Goal: Transaction & Acquisition: Purchase product/service

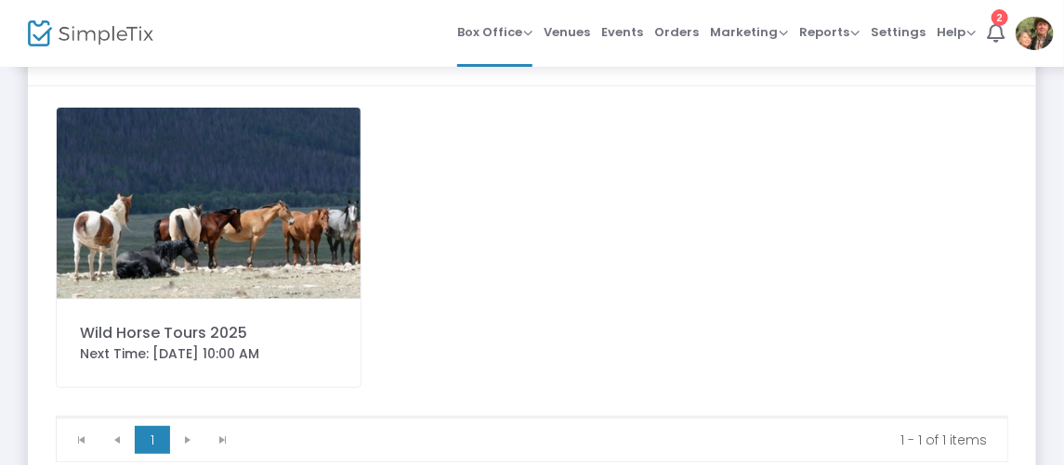
scroll to position [168, 0]
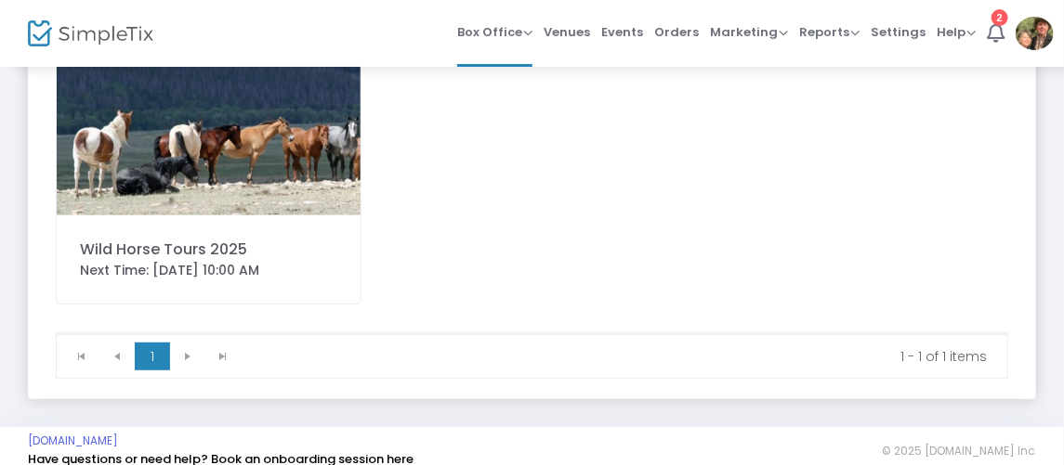
click at [207, 255] on div "Wild Horse Tours 2025" at bounding box center [208, 250] width 257 height 22
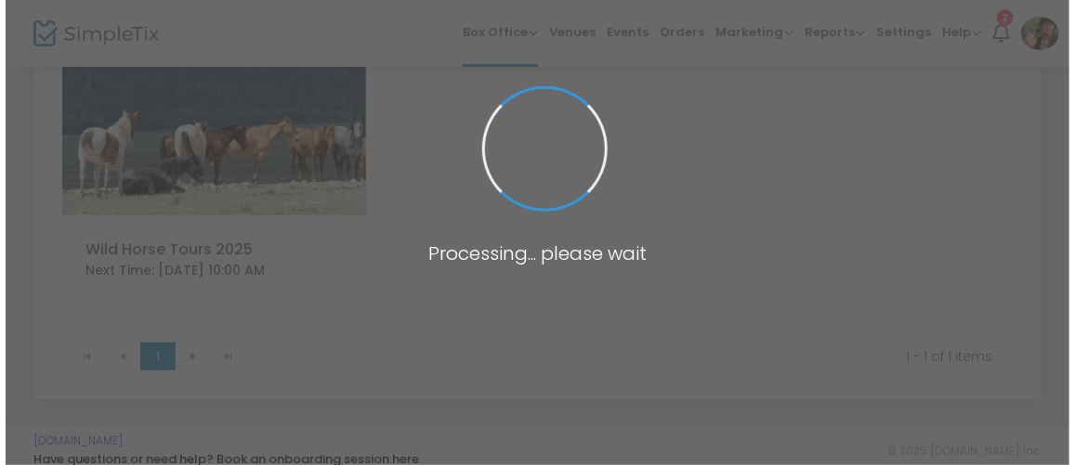
scroll to position [0, 0]
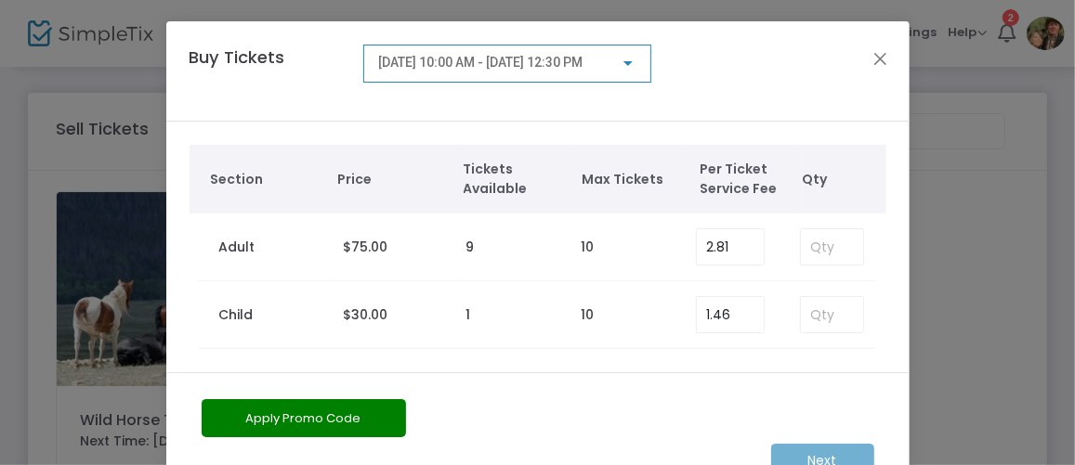
click at [623, 65] on div at bounding box center [627, 63] width 9 height 5
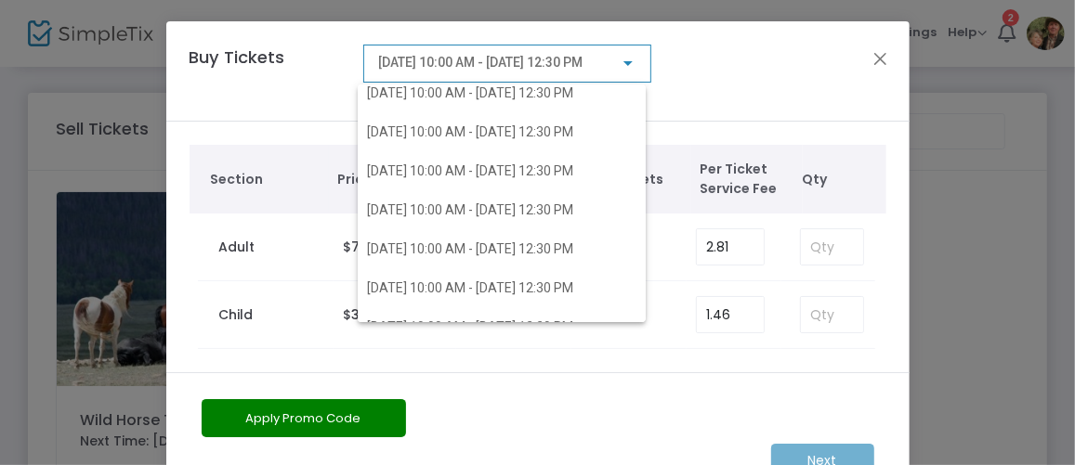
scroll to position [168, 0]
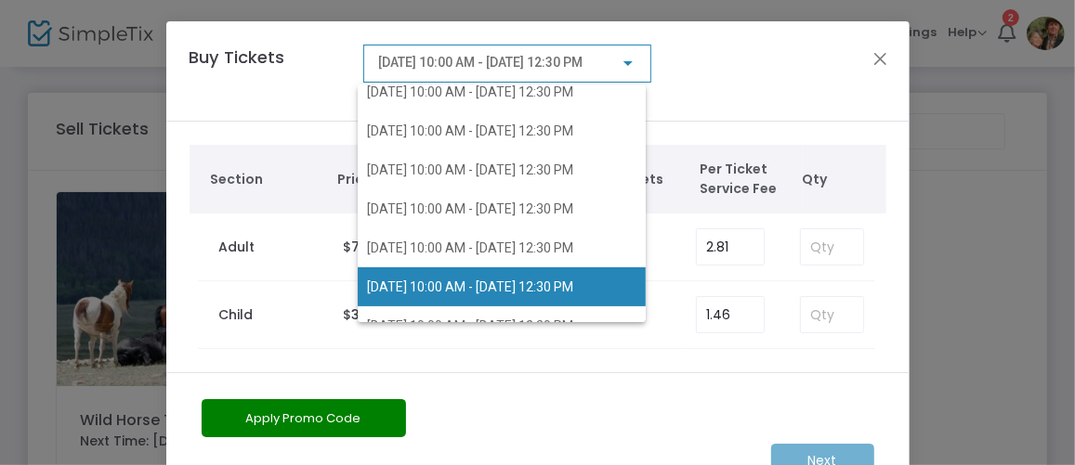
click at [550, 283] on span "[DATE] 10:00 AM - [DATE] 12:30 PM" at bounding box center [470, 287] width 206 height 15
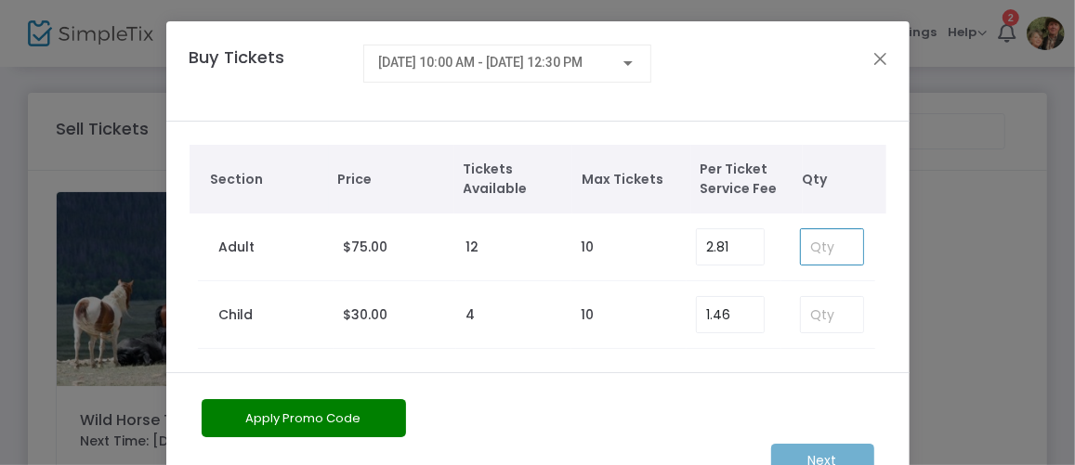
click at [824, 247] on input at bounding box center [831, 246] width 61 height 35
type input "3"
click at [807, 456] on m-button "Next" at bounding box center [822, 461] width 103 height 34
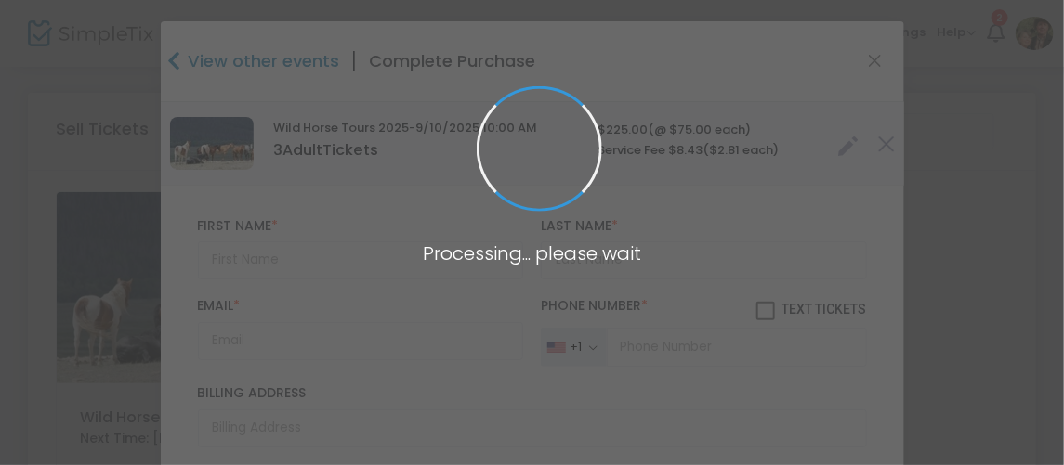
type input "[GEOGRAPHIC_DATA]"
type input "[US_STATE]"
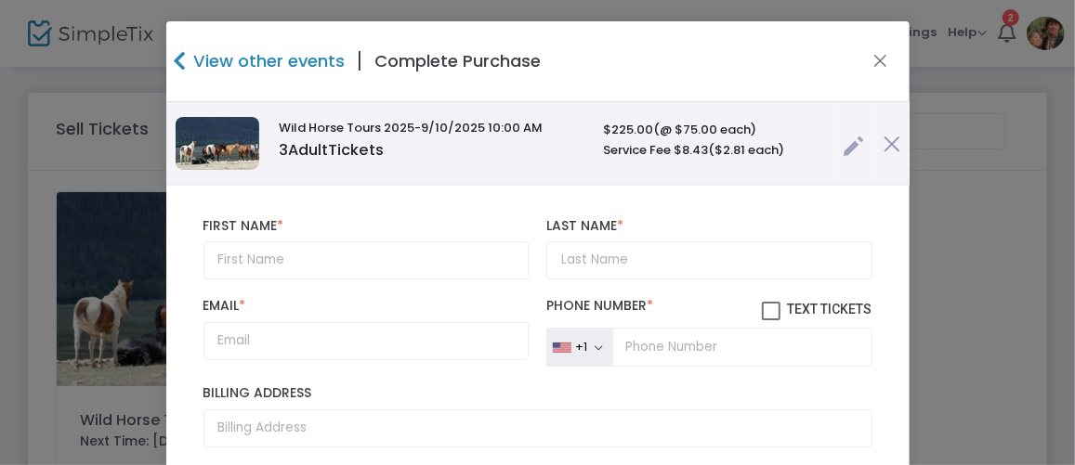
click at [844, 144] on link at bounding box center [854, 141] width 21 height 31
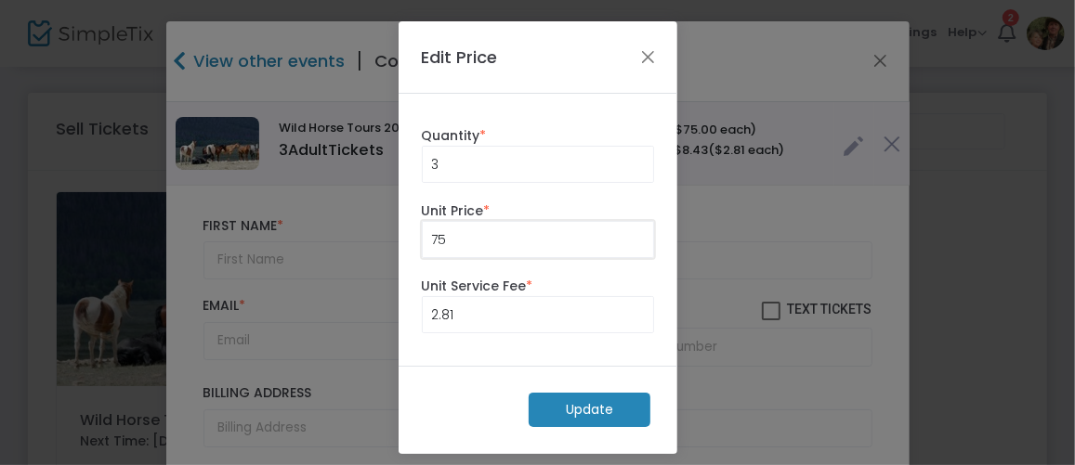
click at [466, 241] on input "75" at bounding box center [538, 239] width 230 height 35
type input "0.00"
click at [462, 311] on input "2.81" at bounding box center [538, 314] width 230 height 35
type input "0.00"
click at [564, 404] on m-button "Update" at bounding box center [590, 410] width 122 height 34
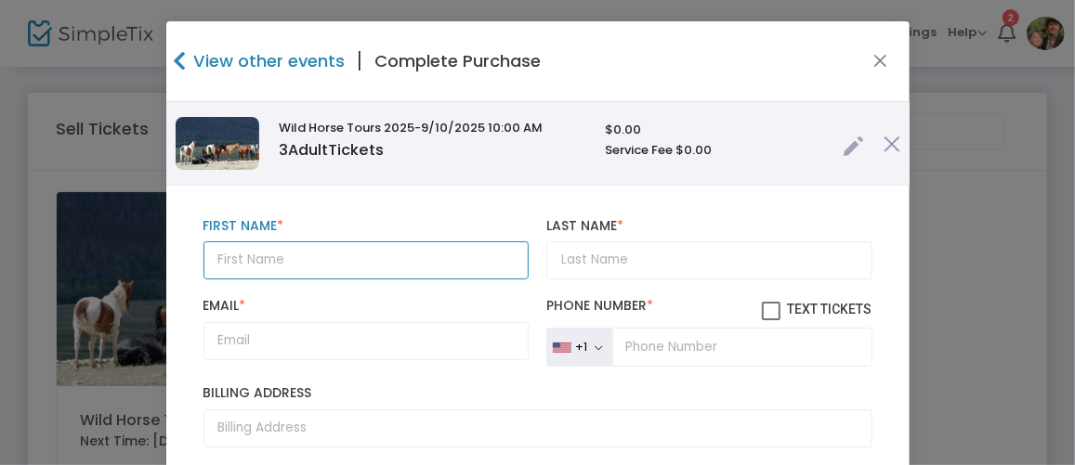
click at [251, 255] on input "text" at bounding box center [365, 261] width 325 height 38
click at [368, 255] on input "[PERSON_NAME] Program [PERSON_NAME]" at bounding box center [365, 261] width 325 height 38
type input "[PERSON_NAME] Program [PERSON_NAME]"
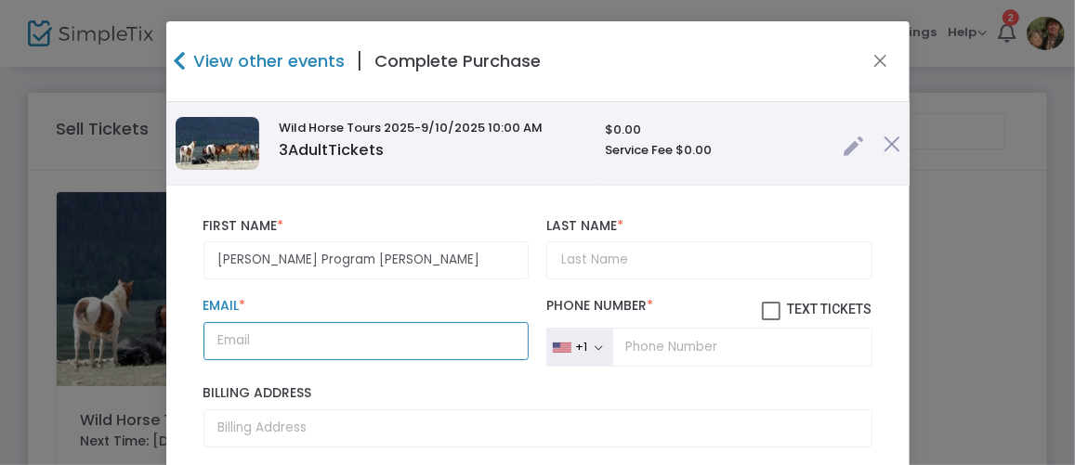
click at [307, 341] on input "Email *" at bounding box center [365, 341] width 325 height 38
type input "[EMAIL_ADDRESS][DOMAIN_NAME]"
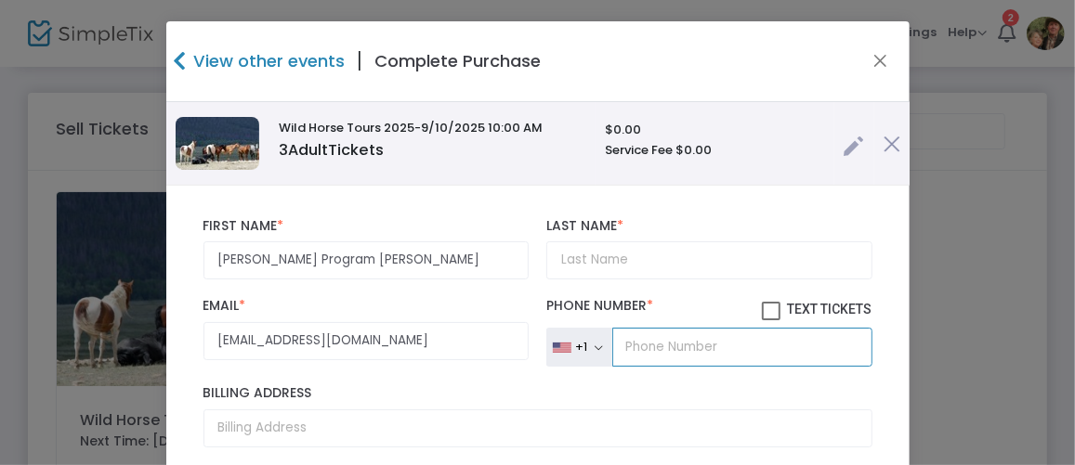
click at [612, 344] on input "tel" at bounding box center [741, 347] width 259 height 39
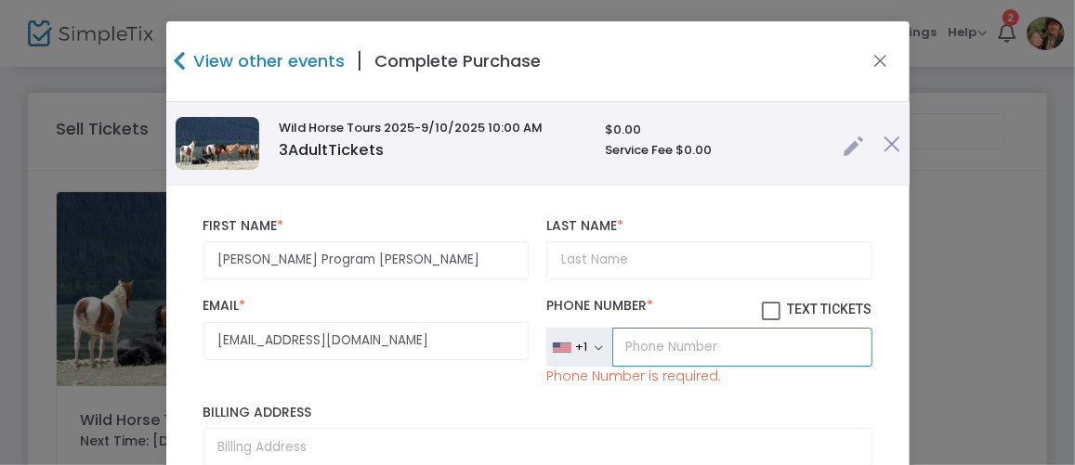
type input "[PHONE_NUMBER]"
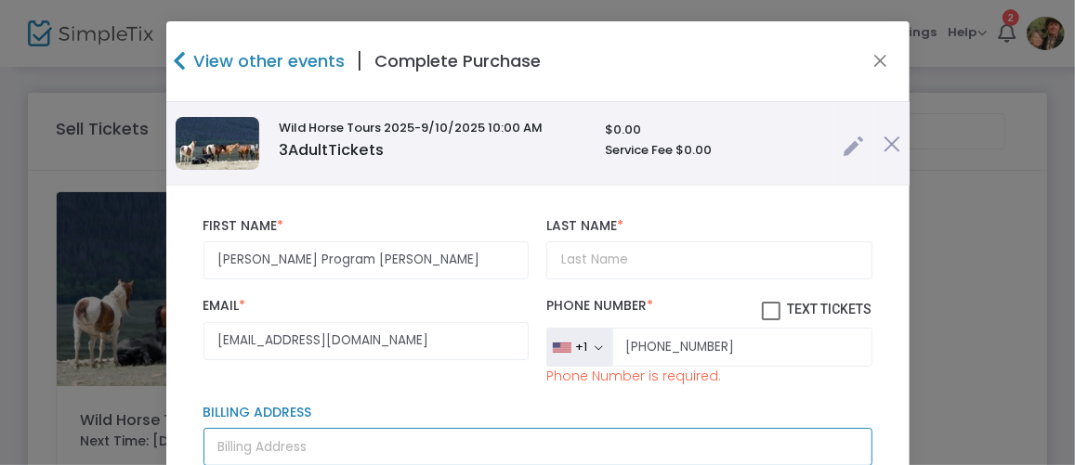
type input "[STREET_ADDRESS]"
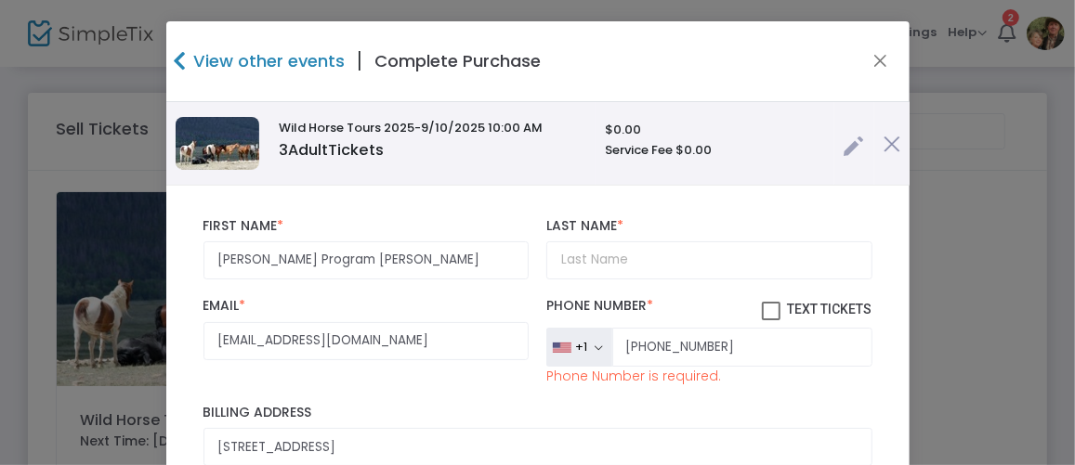
type input "LARAMIE"
type input "WY"
type input "82070"
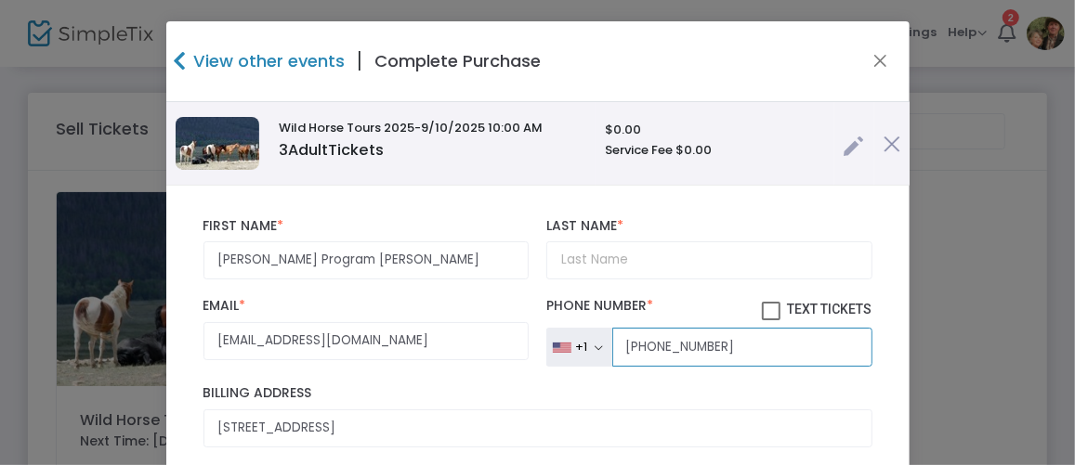
type input "[PHONE_NUMBER]"
type input "WY"
type input "[PHONE_NUMBER]"
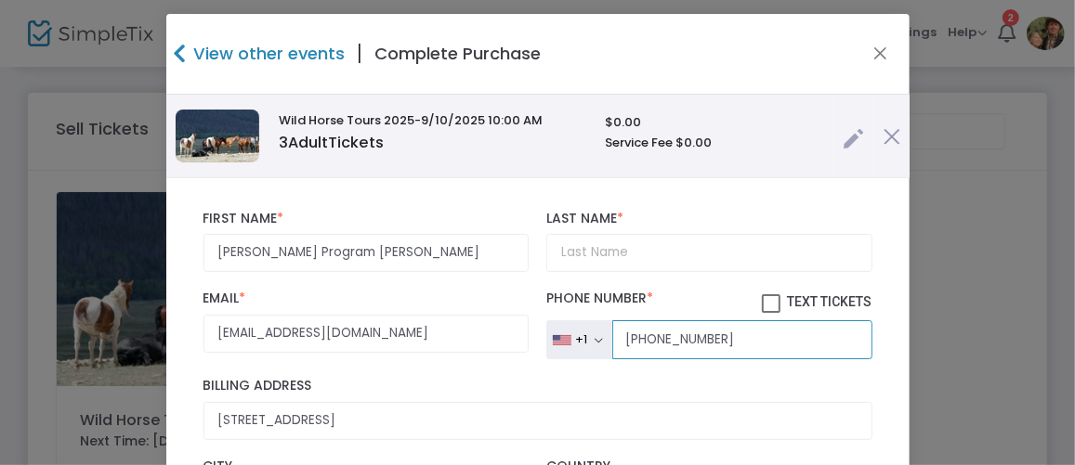
scroll to position [0, 0]
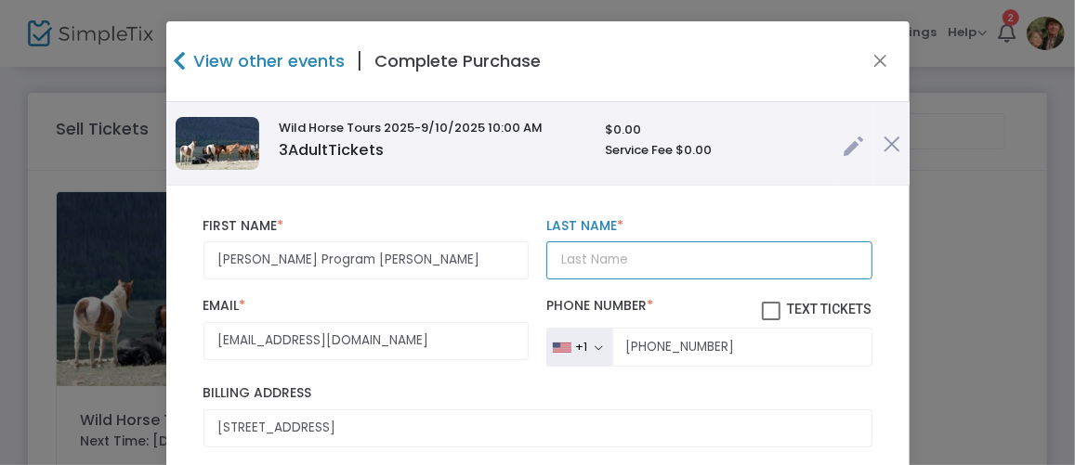
click at [613, 256] on input "Last Name *" at bounding box center [708, 261] width 325 height 38
type input "[PERSON_NAME]"
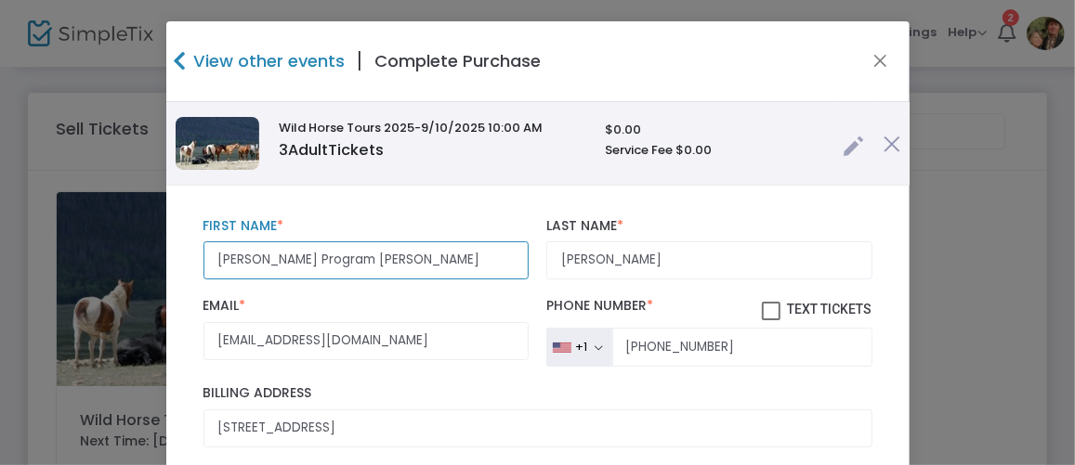
click at [385, 260] on input "[PERSON_NAME] Program [PERSON_NAME]" at bounding box center [365, 261] width 325 height 38
type input "[PERSON_NAME] Program [PERSON_NAME]"
